Goal: Obtain resource: Download file/media

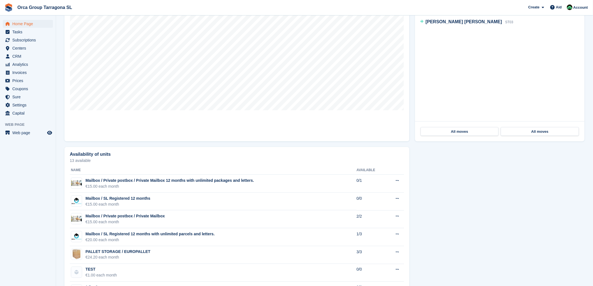
scroll to position [31, 0]
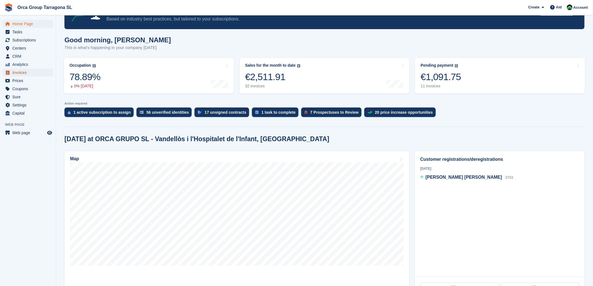
click at [35, 71] on span "Invoices" at bounding box center [29, 73] width 34 height 8
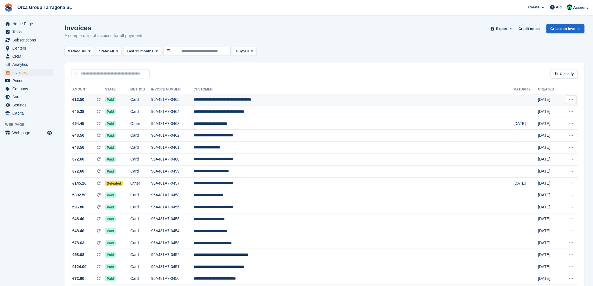
click at [573, 101] on button at bounding box center [571, 100] width 10 height 8
click at [539, 109] on font "Download PDF" at bounding box center [541, 110] width 28 height 4
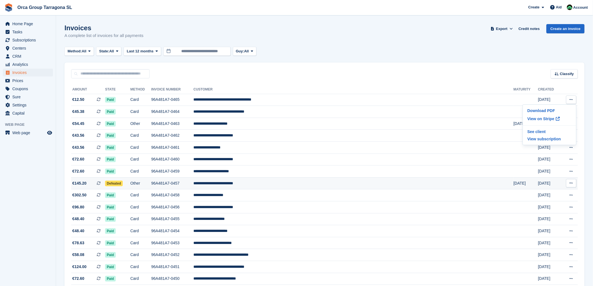
click at [233, 182] on font "**********" at bounding box center [213, 183] width 40 height 4
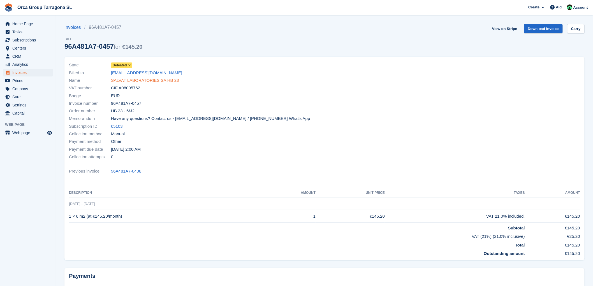
click at [142, 82] on font "SALVAT LABORATORIES SA HB 23" at bounding box center [145, 80] width 68 height 5
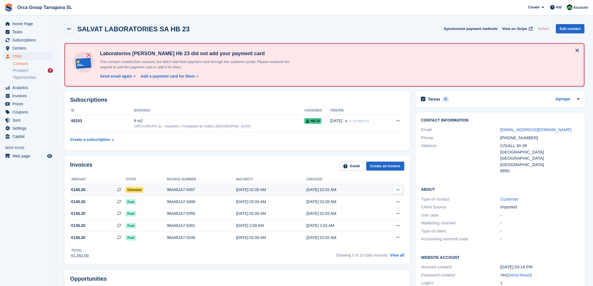
click at [398, 190] on icon at bounding box center [397, 190] width 3 height 4
click at [366, 201] on font "Download PDF" at bounding box center [368, 201] width 28 height 4
drag, startPoint x: 533, startPoint y: 129, endPoint x: 494, endPoint y: 125, distance: 39.7
click at [494, 125] on div "Contact information Email cp@svt.com Phone +34616718398 Address C/GALL 30-36 ES…" at bounding box center [499, 147] width 169 height 68
copy div "cp@svt.com"
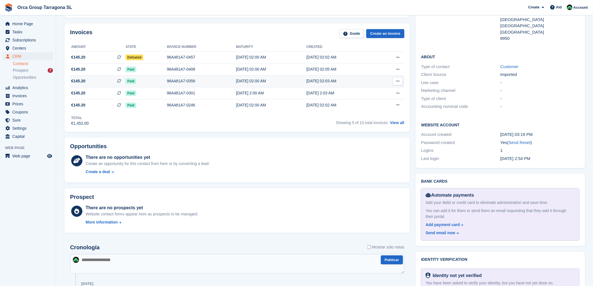
scroll to position [187, 0]
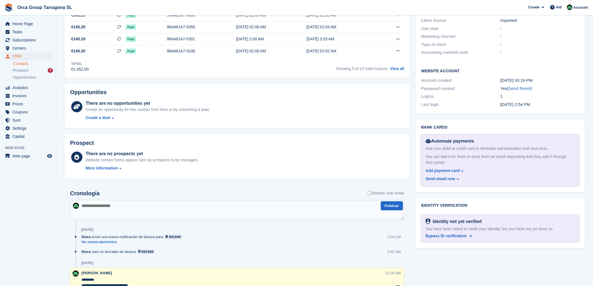
click at [82, 211] on textarea at bounding box center [237, 210] width 334 height 20
drag, startPoint x: 83, startPoint y: 205, endPoint x: 80, endPoint y: 181, distance: 24.8
click at [85, 205] on textarea "**********" at bounding box center [237, 210] width 334 height 20
type textarea "**********"
click at [393, 206] on button "Publicar" at bounding box center [392, 205] width 22 height 9
